Goal: Use online tool/utility: Utilize a website feature to perform a specific function

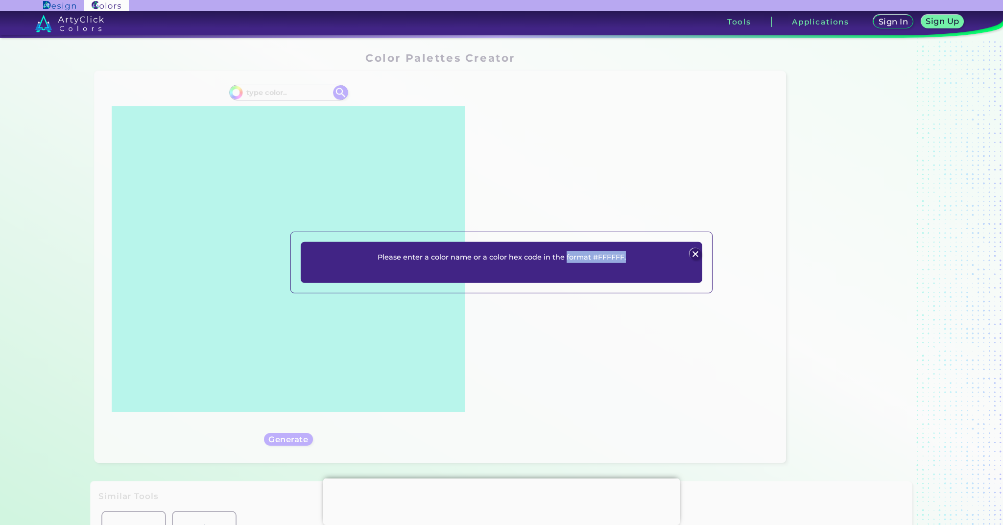
drag, startPoint x: 558, startPoint y: 262, endPoint x: 592, endPoint y: 257, distance: 34.2
click at [568, 260] on p "Please enter a color name or a color hex code in the format #FFFFFF." at bounding box center [502, 257] width 248 height 12
drag, startPoint x: 626, startPoint y: 257, endPoint x: 597, endPoint y: 261, distance: 28.7
click at [597, 261] on div "Please enter a color name or a color hex code in the format #FFFFFF. Plans Sign…" at bounding box center [501, 262] width 401 height 41
click at [695, 253] on img at bounding box center [695, 254] width 12 height 12
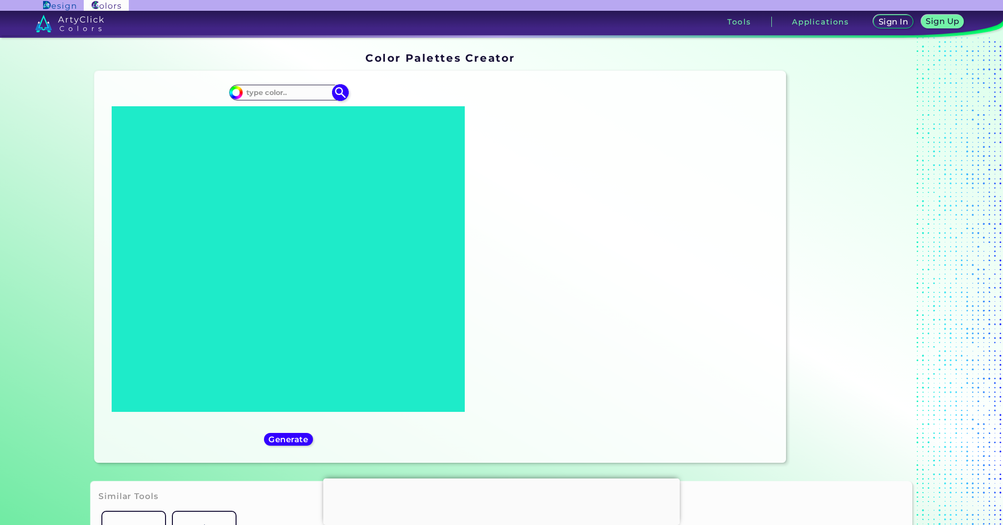
click at [277, 92] on input at bounding box center [288, 92] width 91 height 13
type input "baby pink"
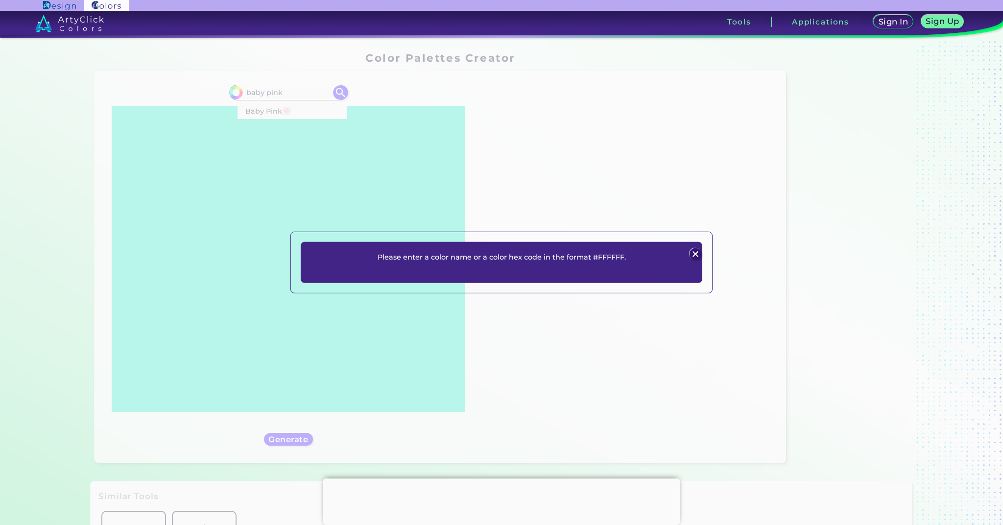
click at [699, 255] on img at bounding box center [695, 254] width 12 height 12
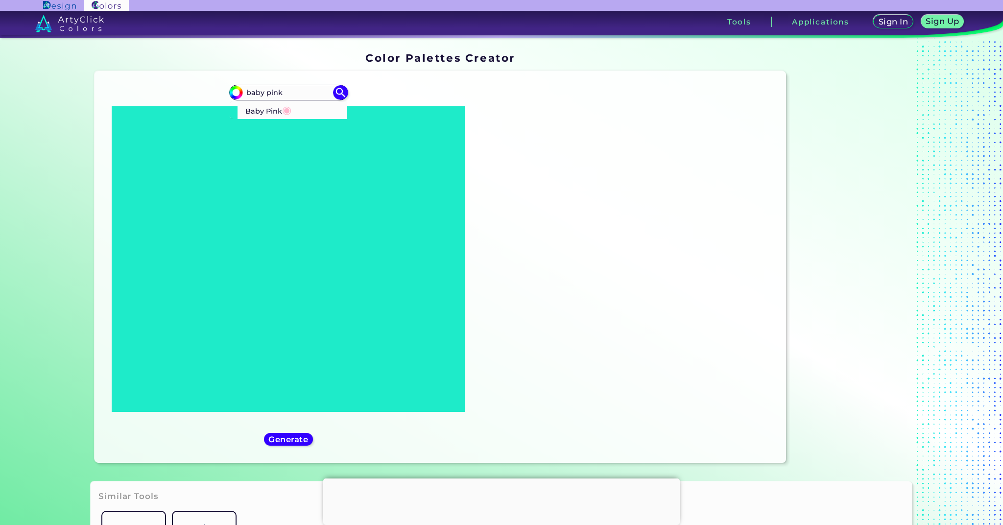
click at [282, 111] on span "◉" at bounding box center [286, 109] width 9 height 13
type input "#ffb7ce"
type input "#FFB7CE"
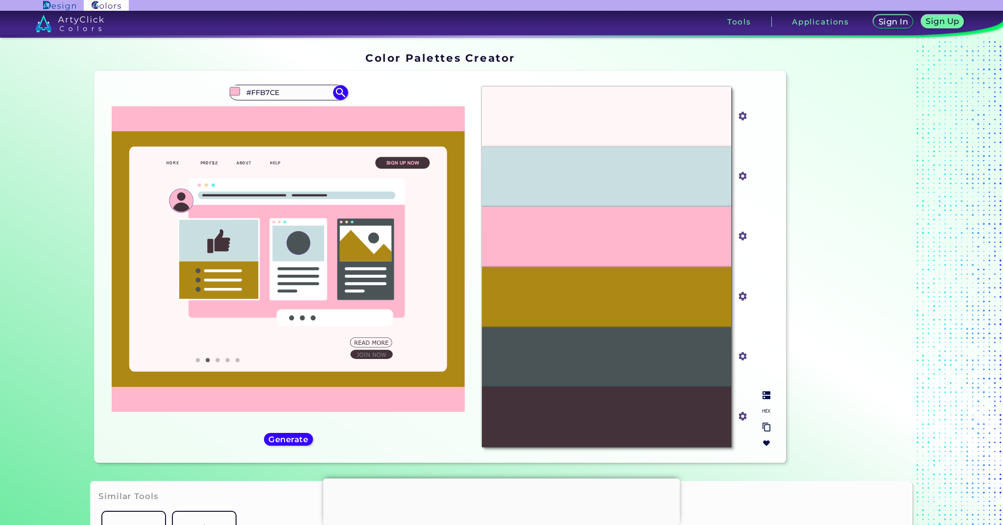
click at [607, 244] on div "#FFB7CE" at bounding box center [606, 237] width 249 height 60
click at [745, 234] on img at bounding box center [742, 236] width 13 height 13
click at [741, 235] on input "#ffb7ce" at bounding box center [740, 235] width 12 height 12
type input "#f9d3e0"
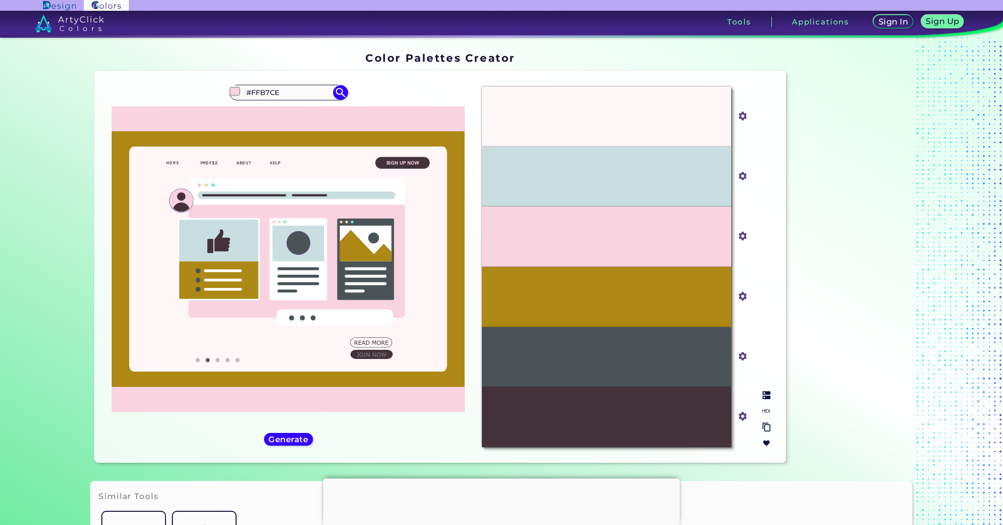
click at [741, 178] on input "#c9dee1" at bounding box center [740, 175] width 12 height 12
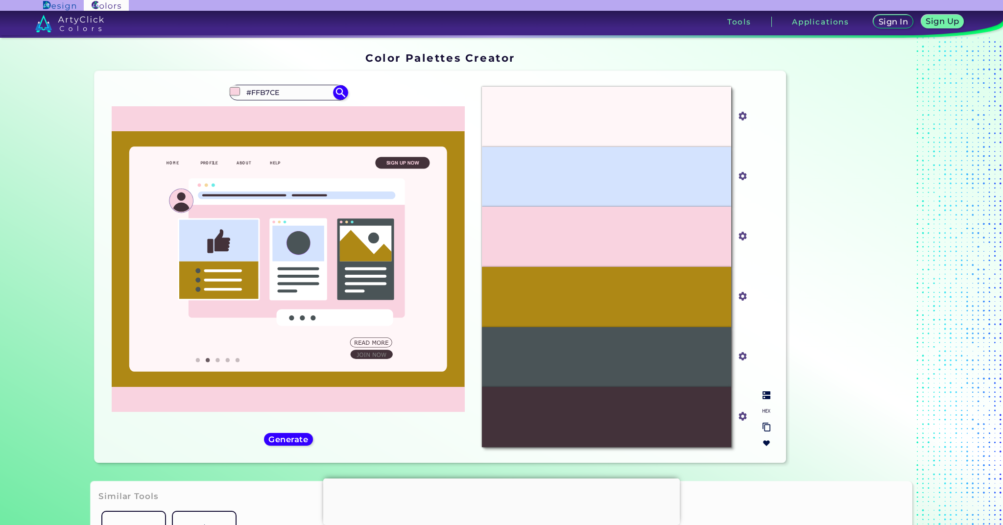
click at [739, 296] on input "#ae8815" at bounding box center [740, 295] width 12 height 12
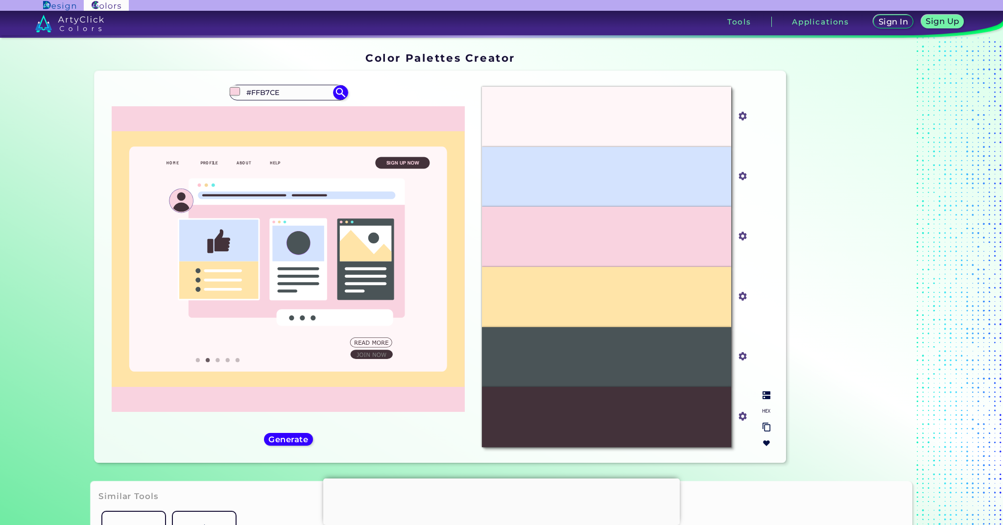
click at [739, 358] on input "#4a5457" at bounding box center [740, 355] width 12 height 12
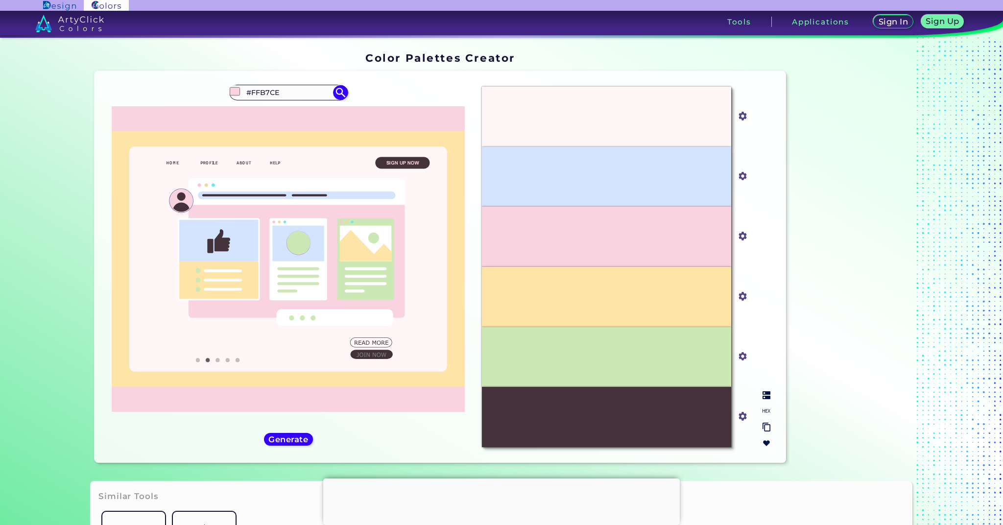
click at [741, 421] on img at bounding box center [742, 416] width 13 height 13
click at [741, 418] on input "#43323a" at bounding box center [740, 415] width 12 height 12
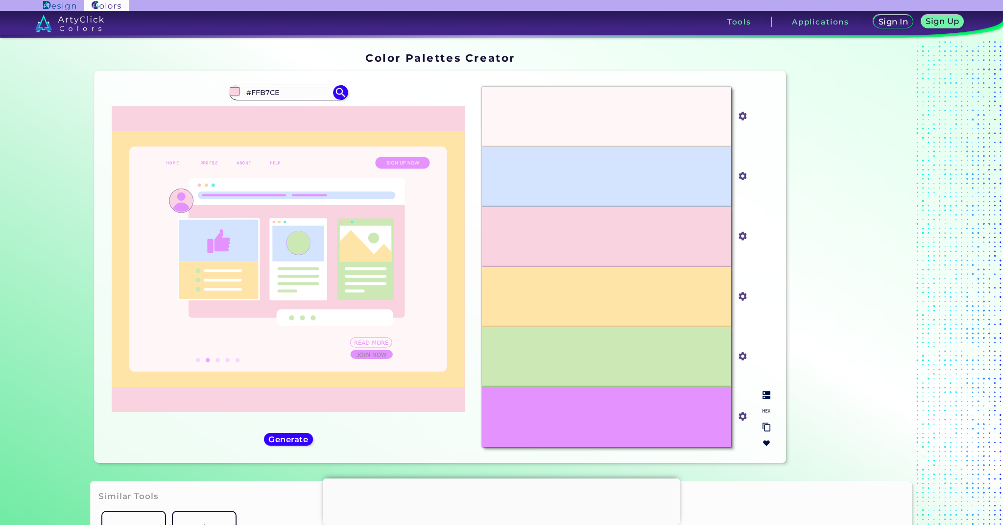
drag, startPoint x: 743, startPoint y: 418, endPoint x: 721, endPoint y: 418, distance: 22.5
click at [743, 418] on img at bounding box center [742, 416] width 13 height 13
click at [738, 416] on input "#e392fe" at bounding box center [740, 415] width 12 height 12
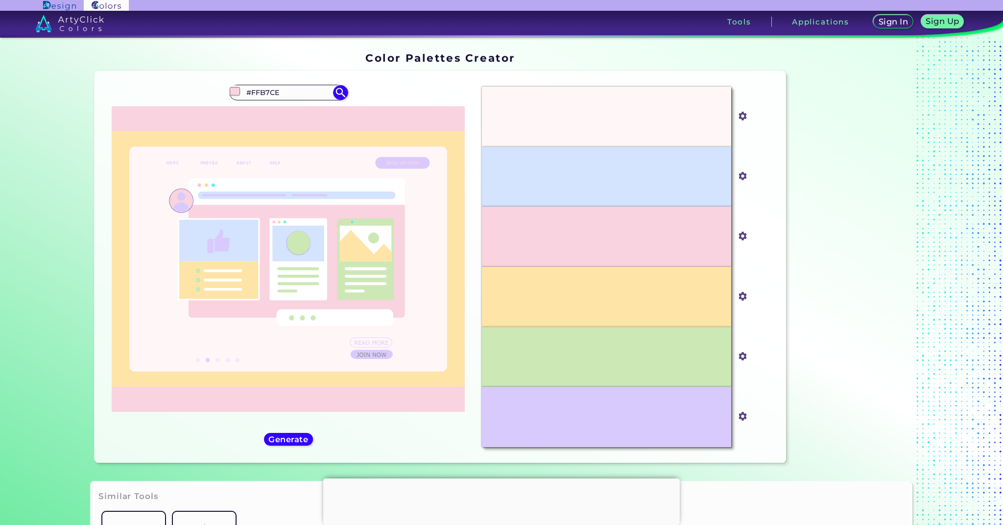
click at [801, 369] on section at bounding box center [851, 259] width 122 height 423
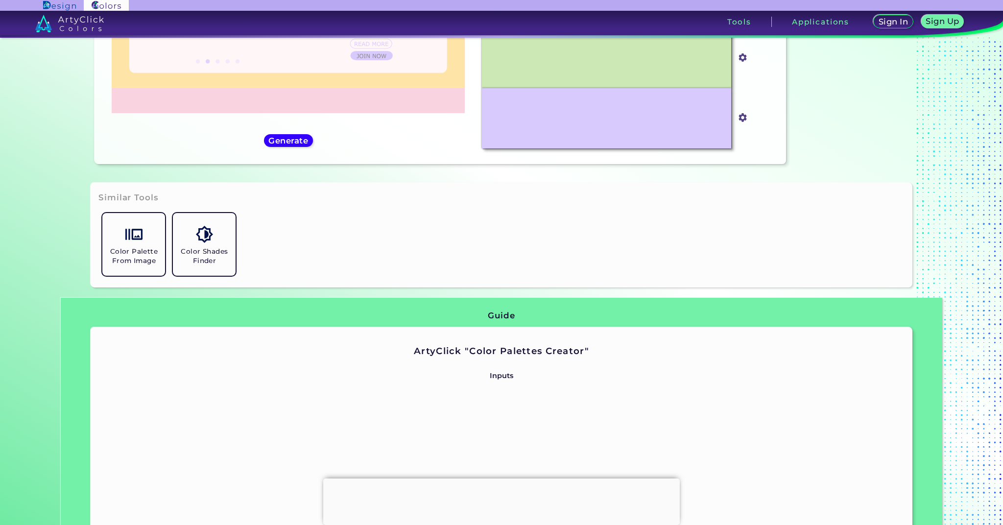
scroll to position [486, 0]
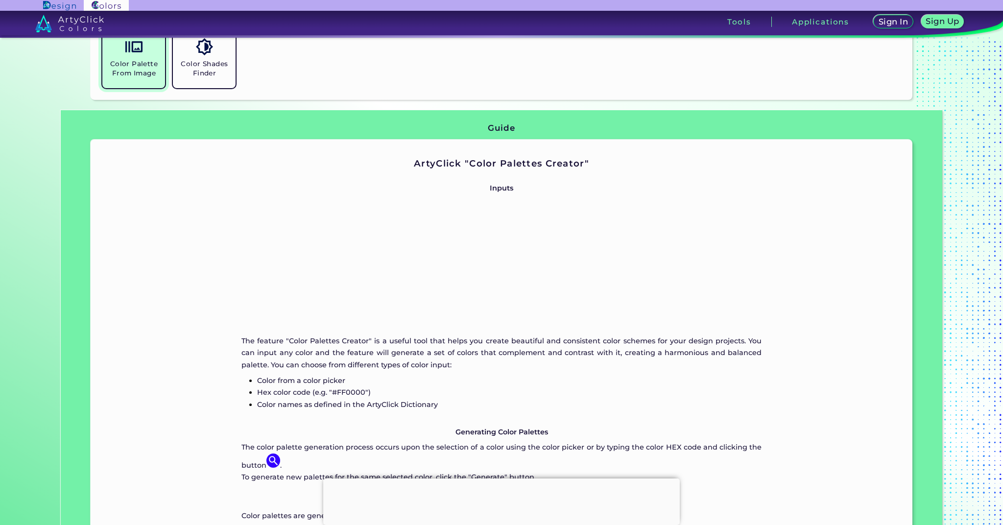
click at [122, 59] on h5 "Color Palette From Image" at bounding box center [133, 68] width 55 height 19
